Goal: Check status: Check status

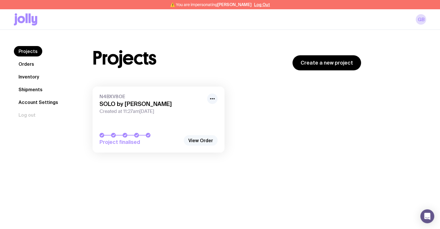
click at [200, 143] on link "View Order" at bounding box center [200, 140] width 34 height 10
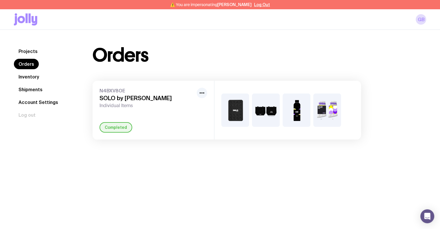
click at [237, 108] on img at bounding box center [235, 109] width 28 height 33
click at [200, 93] on icon "button" at bounding box center [201, 92] width 7 height 7
click at [207, 93] on div "N4BXV8OE SOLO by Myob Individual Items Rename Completed" at bounding box center [152, 110] width 121 height 59
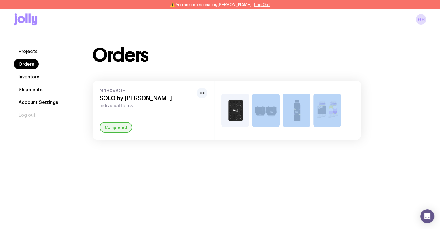
drag, startPoint x: 251, startPoint y: 114, endPoint x: 344, endPoint y: 116, distance: 93.4
click at [344, 116] on div at bounding box center [287, 110] width 147 height 59
click at [352, 121] on div at bounding box center [287, 110] width 147 height 59
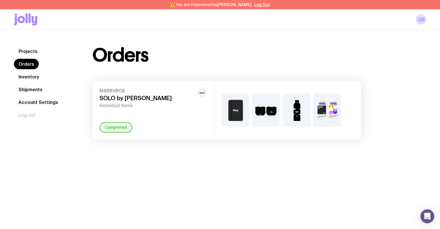
click at [333, 115] on img at bounding box center [327, 109] width 28 height 33
click at [231, 106] on img at bounding box center [235, 109] width 28 height 33
